Goal: Information Seeking & Learning: Learn about a topic

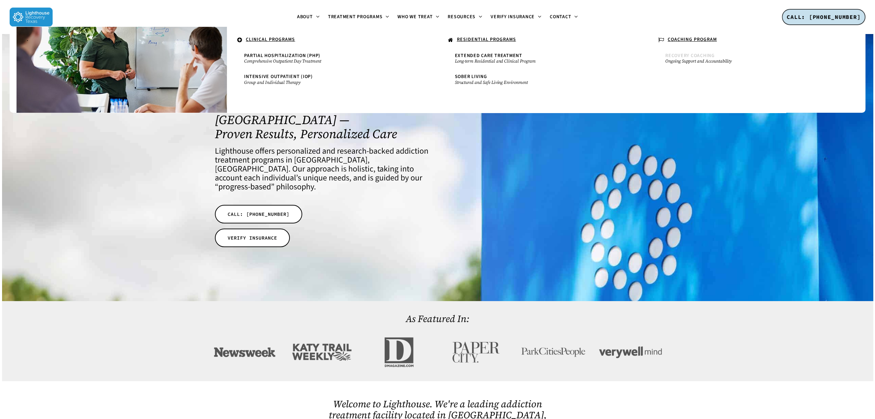
click at [704, 54] on span "Recovery Coaching" at bounding box center [690, 55] width 50 height 7
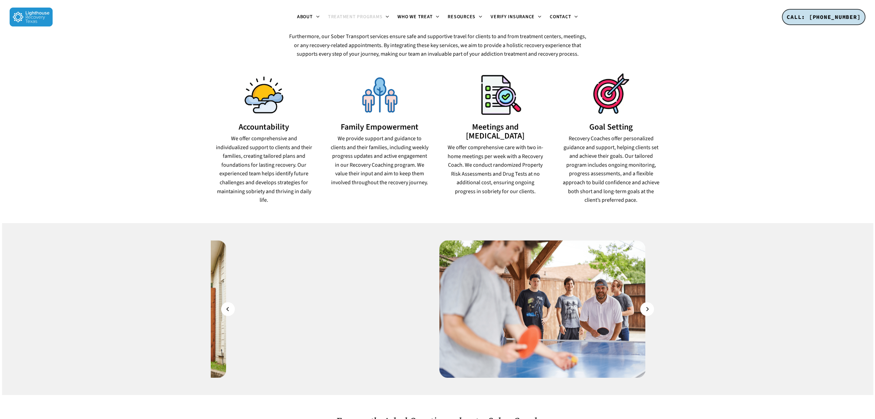
scroll to position [516, 0]
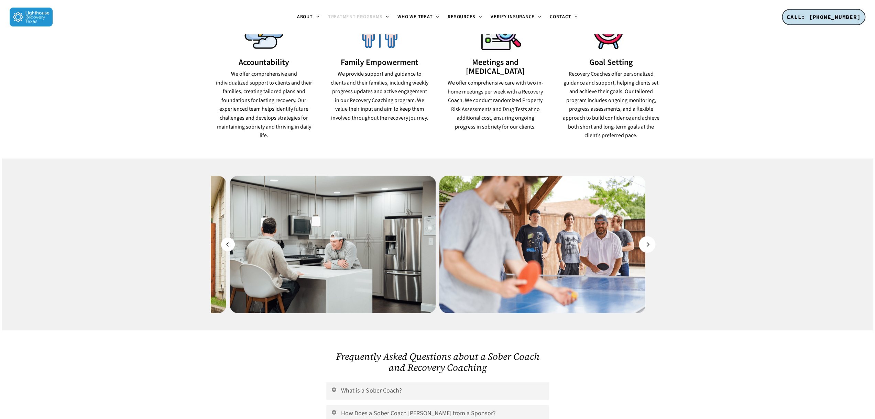
click at [648, 241] on icon "Next" at bounding box center [648, 245] width 4 height 8
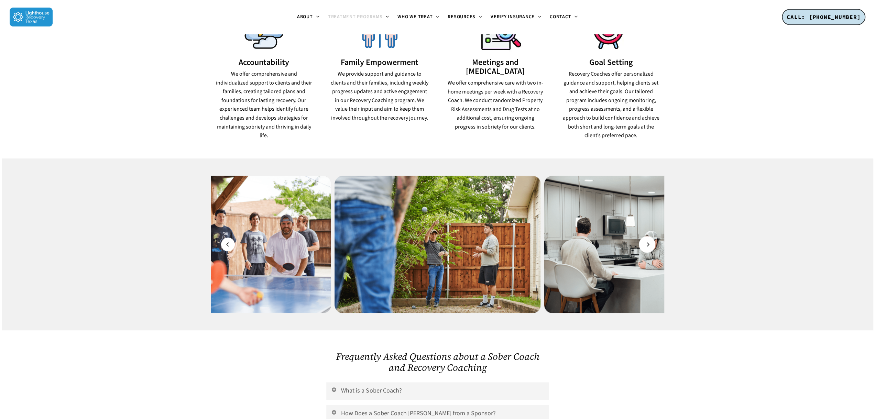
click at [648, 241] on icon "Next" at bounding box center [648, 245] width 4 height 8
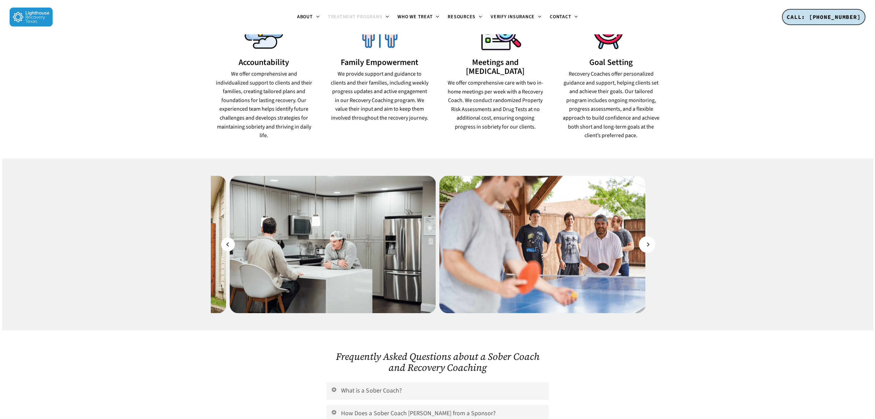
click at [648, 241] on icon "Next" at bounding box center [648, 245] width 4 height 8
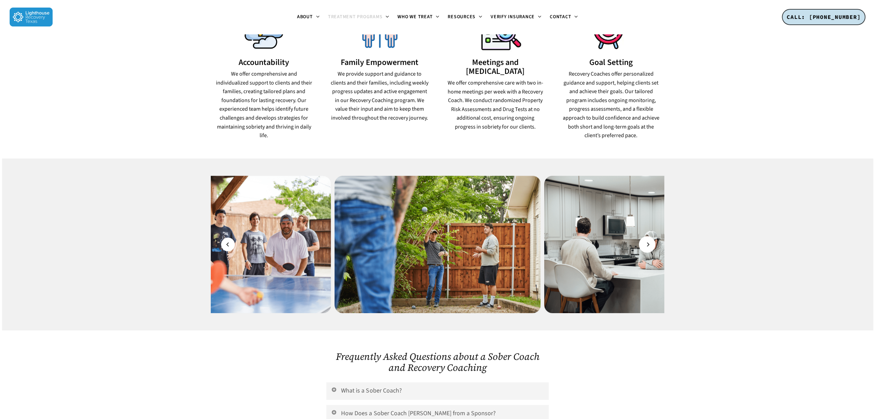
click at [648, 241] on icon "Next" at bounding box center [648, 245] width 4 height 8
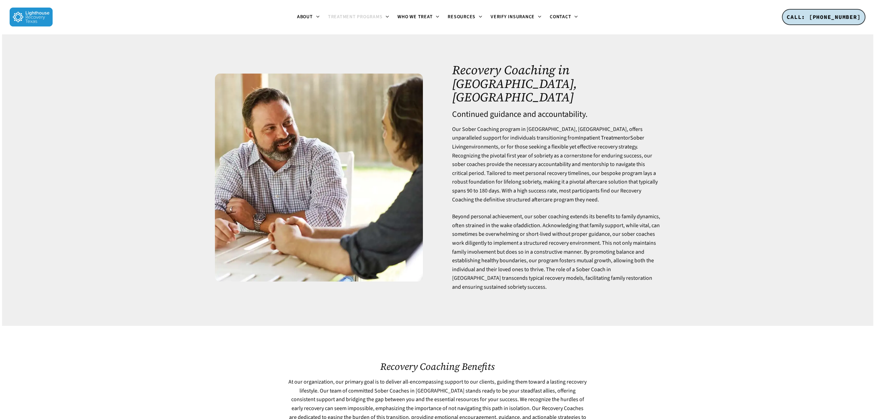
scroll to position [0, 0]
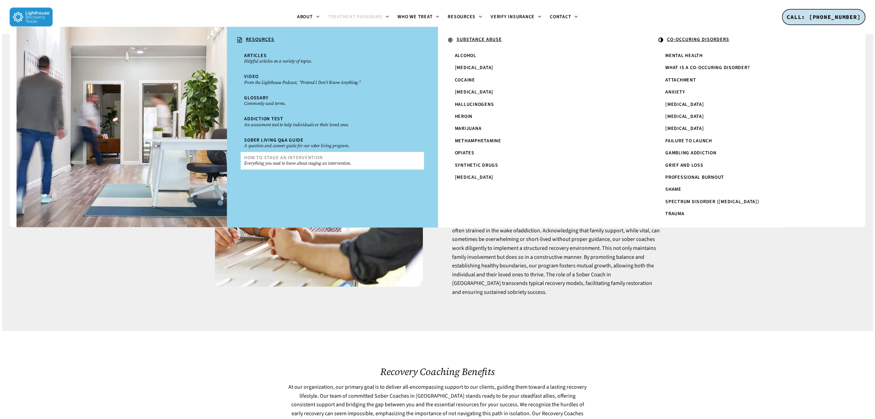
click at [307, 163] on small "Everything you need to know about staging an intervention." at bounding box center [332, 164] width 176 height 6
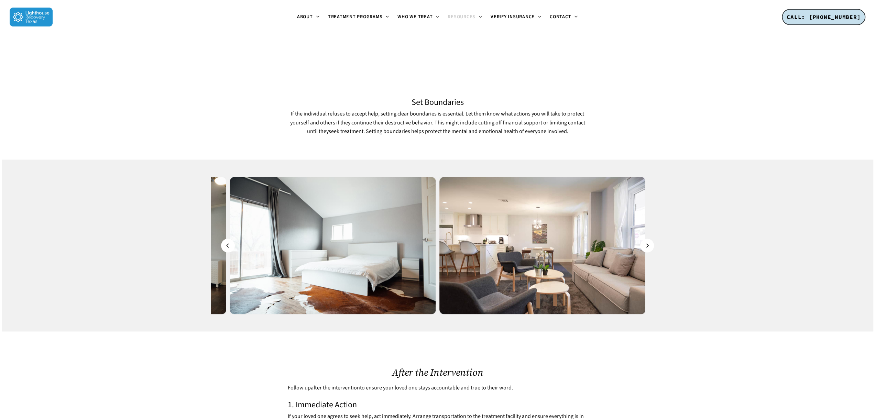
scroll to position [1135, 0]
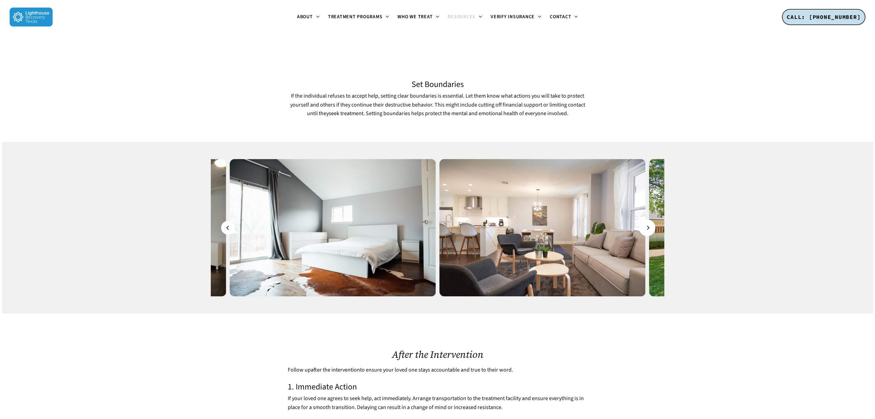
click at [650, 224] on icon "Next" at bounding box center [648, 228] width 4 height 8
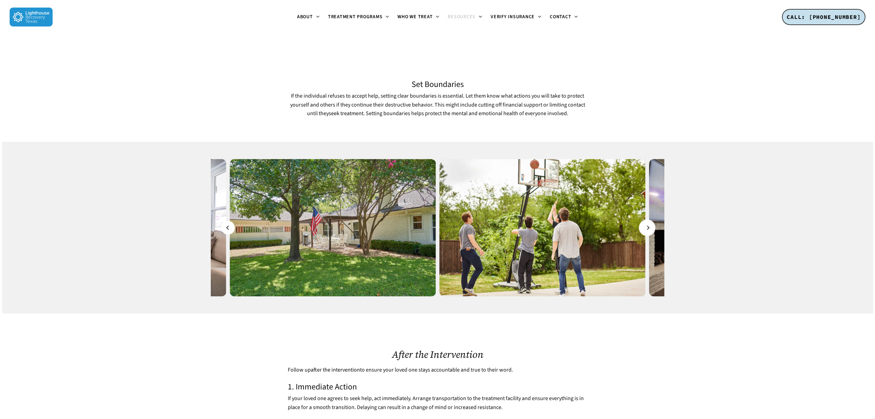
click at [650, 224] on icon "Next" at bounding box center [648, 228] width 4 height 8
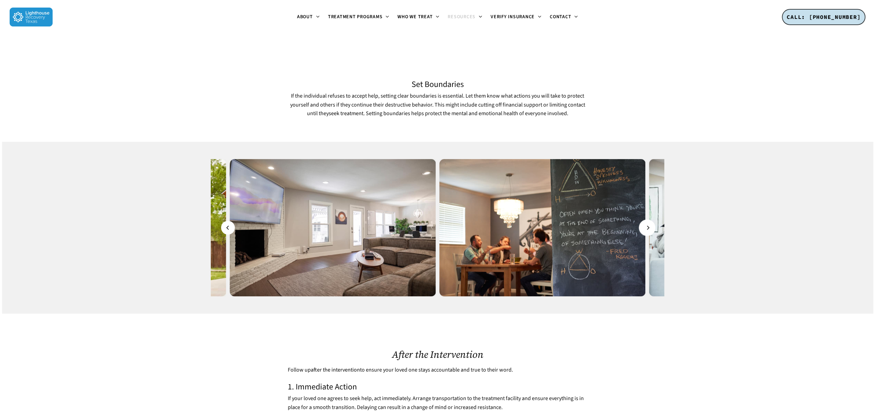
click at [650, 224] on icon "Next" at bounding box center [648, 228] width 4 height 8
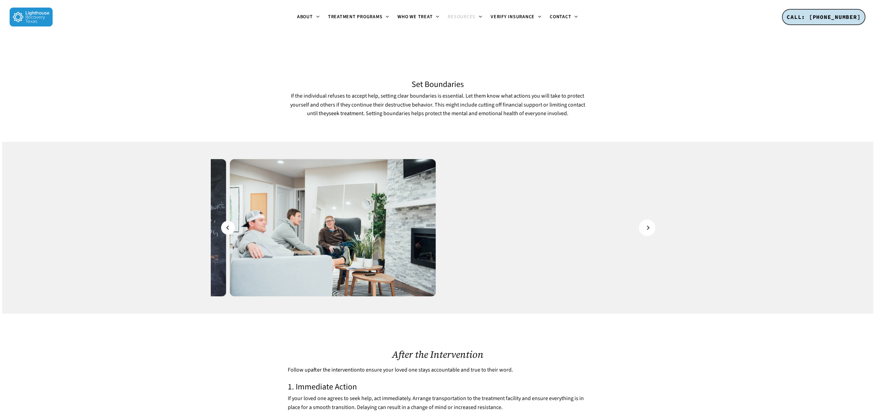
click at [650, 224] on icon "Next" at bounding box center [648, 228] width 4 height 8
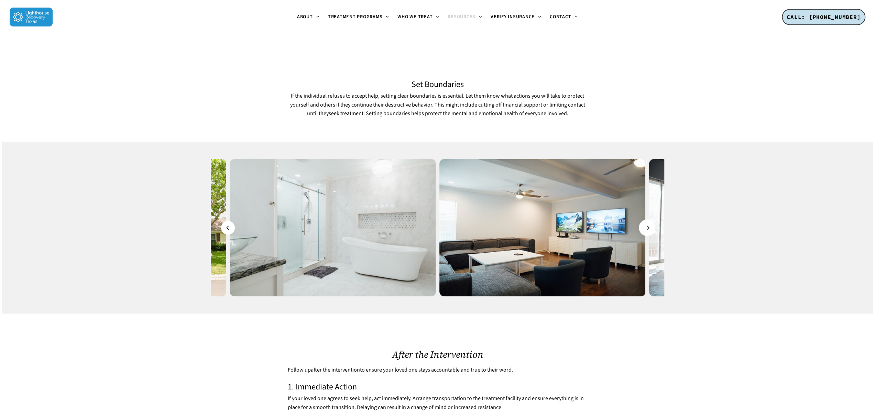
click at [650, 224] on icon "Next" at bounding box center [648, 228] width 4 height 8
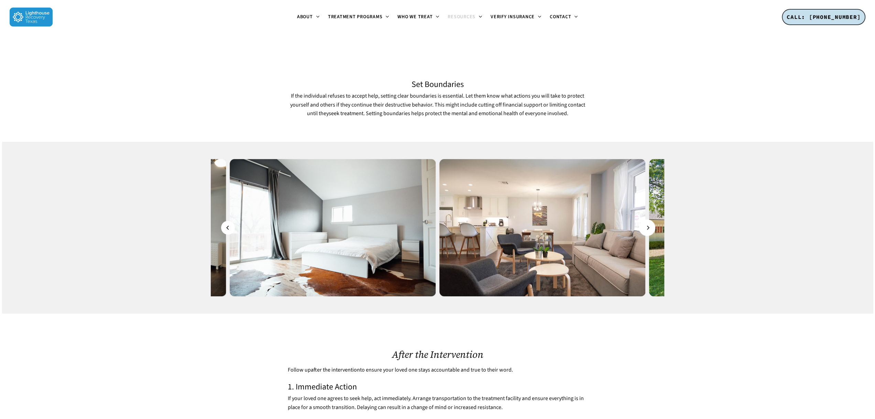
click at [650, 224] on icon "Next" at bounding box center [648, 228] width 4 height 8
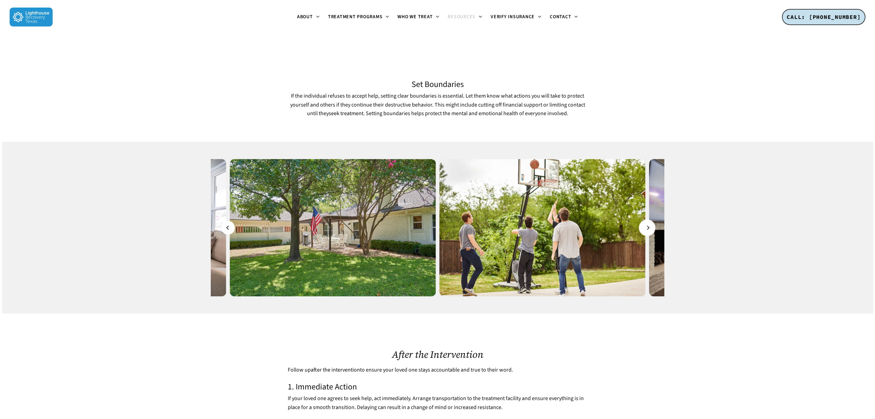
click at [650, 224] on icon "Next" at bounding box center [648, 228] width 4 height 8
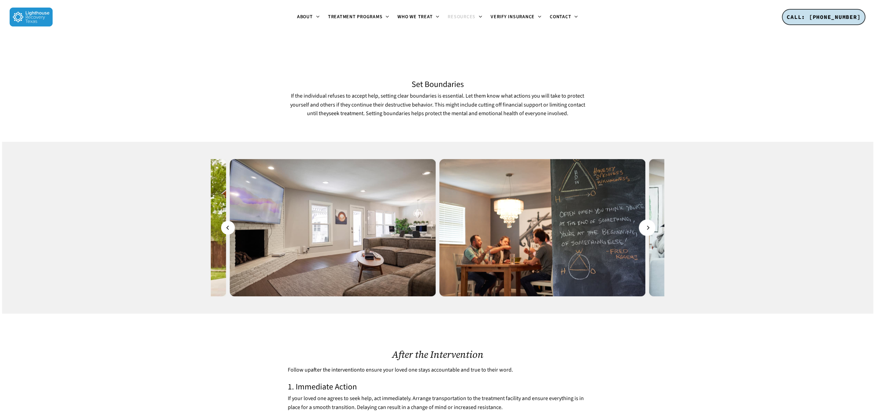
click at [650, 224] on icon "Next" at bounding box center [648, 228] width 4 height 8
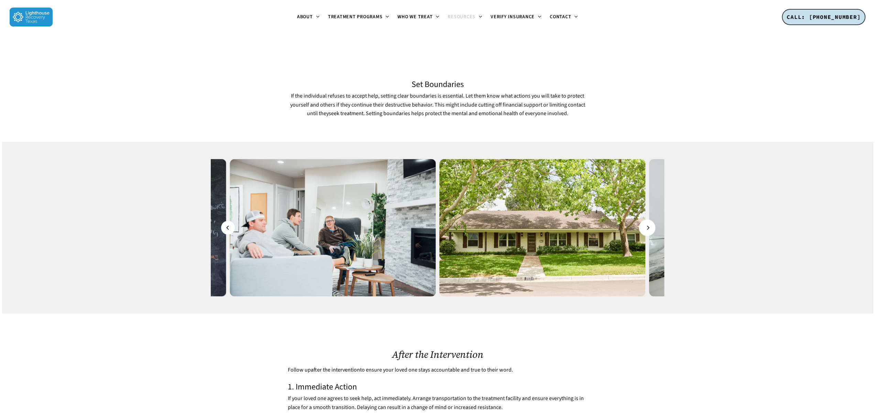
click at [649, 224] on icon "Next" at bounding box center [648, 228] width 4 height 8
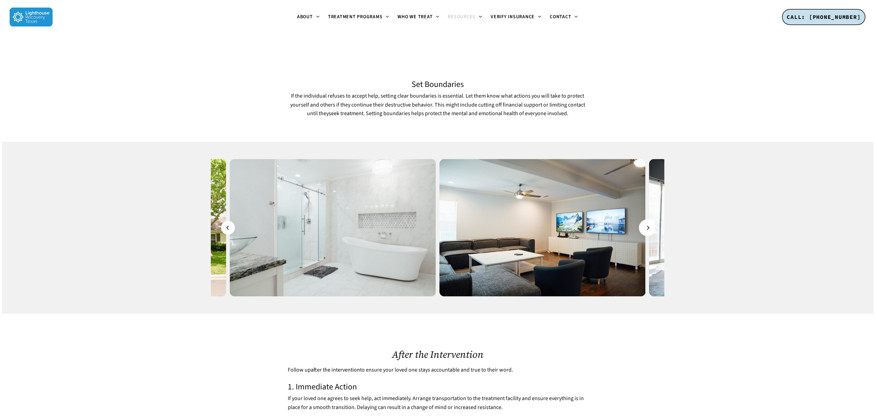
click at [647, 224] on icon "Next" at bounding box center [648, 228] width 4 height 8
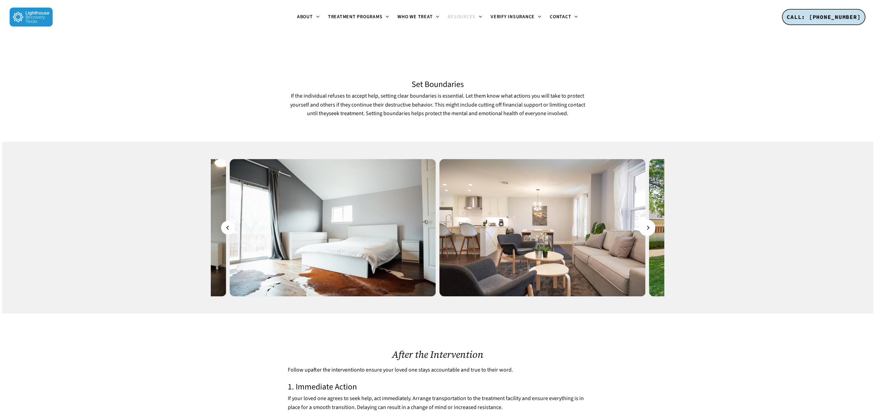
click at [647, 224] on icon "Next" at bounding box center [648, 228] width 4 height 8
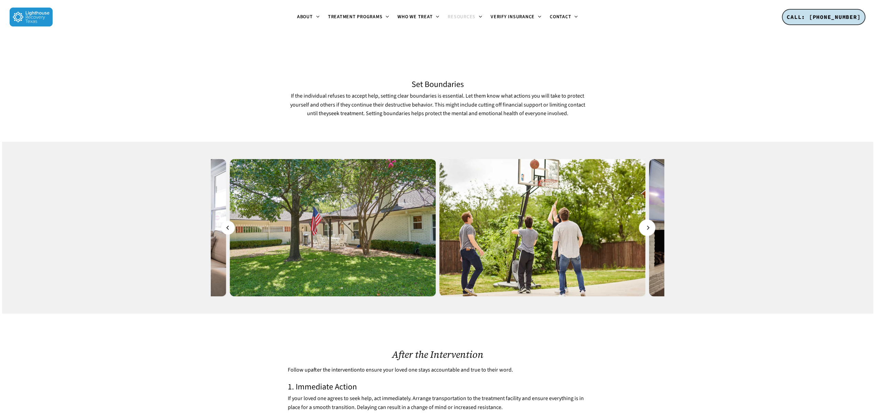
click at [647, 224] on icon "Next" at bounding box center [648, 228] width 4 height 8
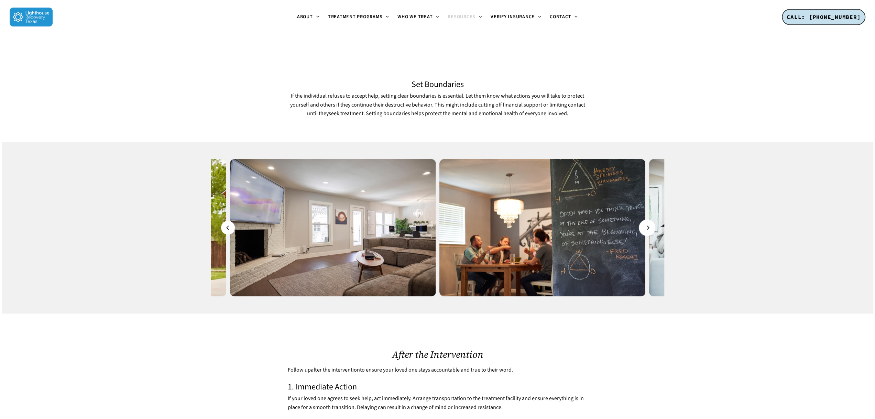
click at [647, 224] on icon "Next" at bounding box center [648, 228] width 4 height 8
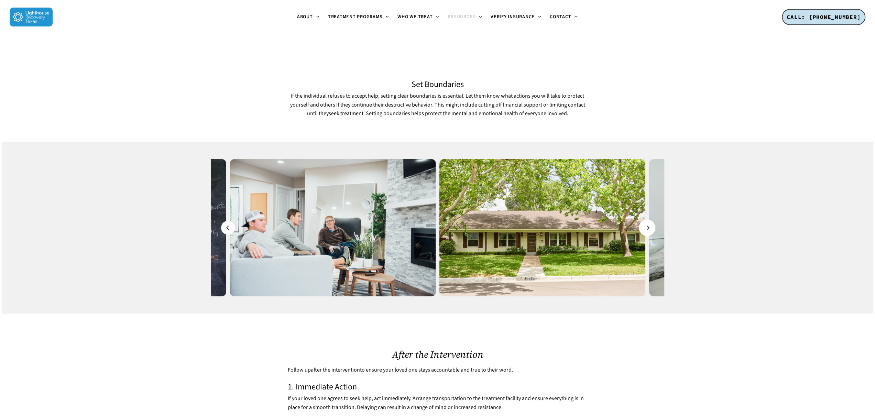
click at [647, 224] on icon "Next" at bounding box center [648, 228] width 4 height 8
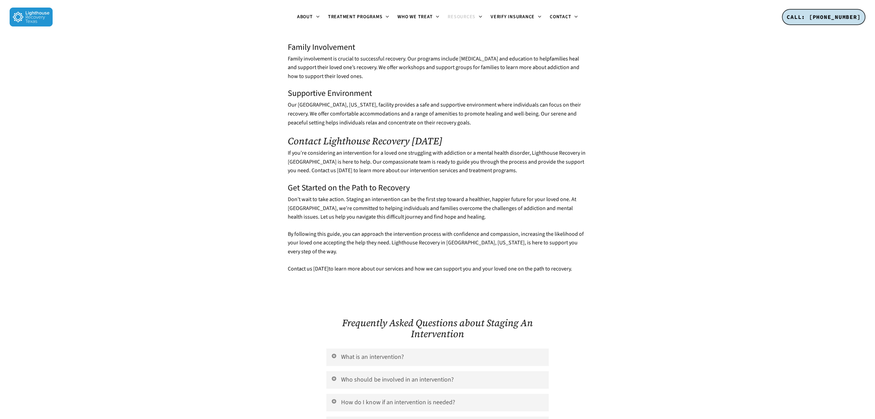
scroll to position [1823, 0]
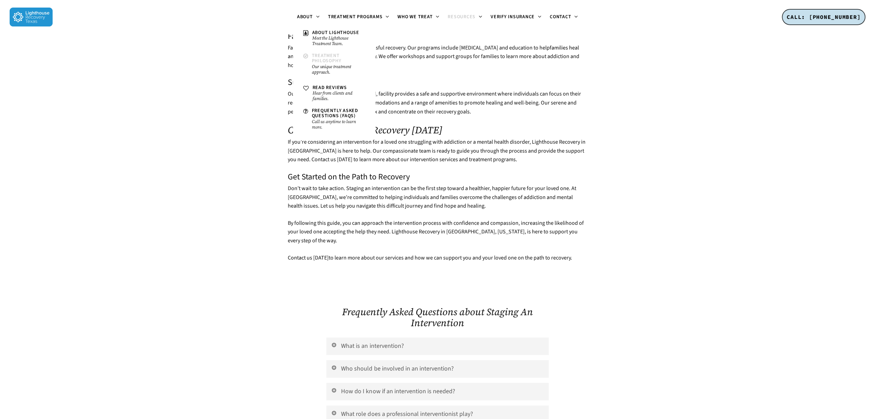
click at [324, 53] on span "Treatment Philosophy" at bounding box center [327, 58] width 30 height 12
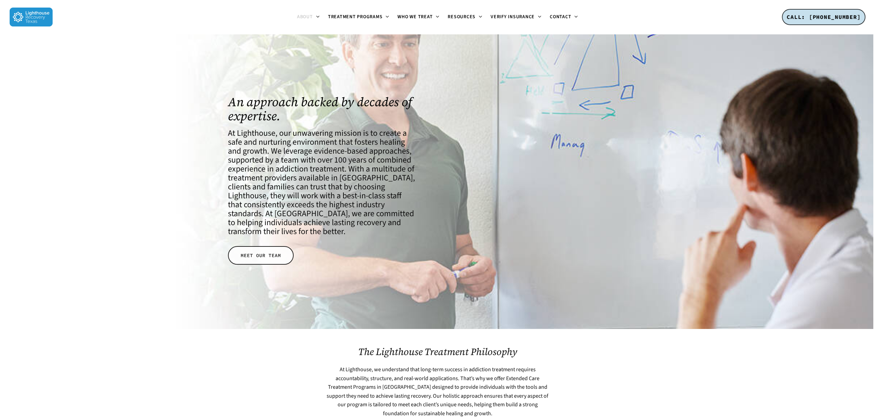
click at [269, 257] on span "MEET OUR TEAM" at bounding box center [261, 255] width 40 height 7
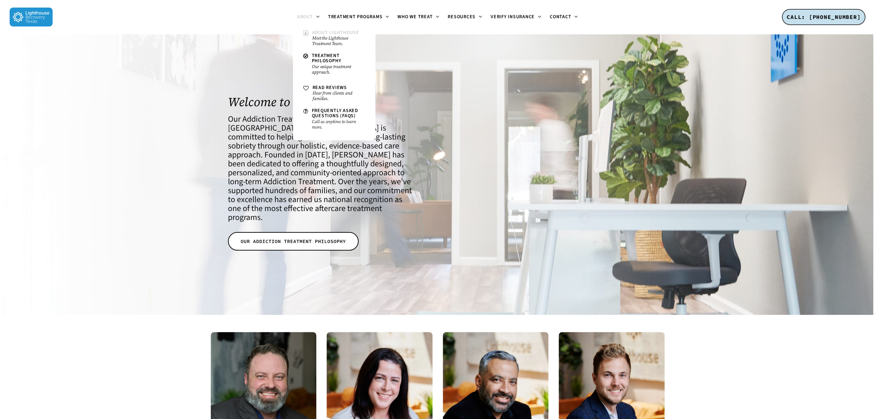
click at [320, 35] on small "Meet the Lighthouse Treatment Team." at bounding box center [338, 40] width 53 height 11
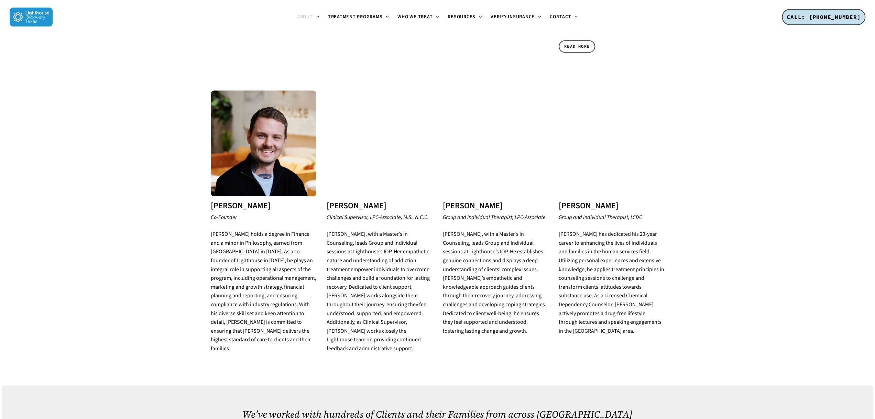
scroll to position [619, 0]
